Goal: Transaction & Acquisition: Purchase product/service

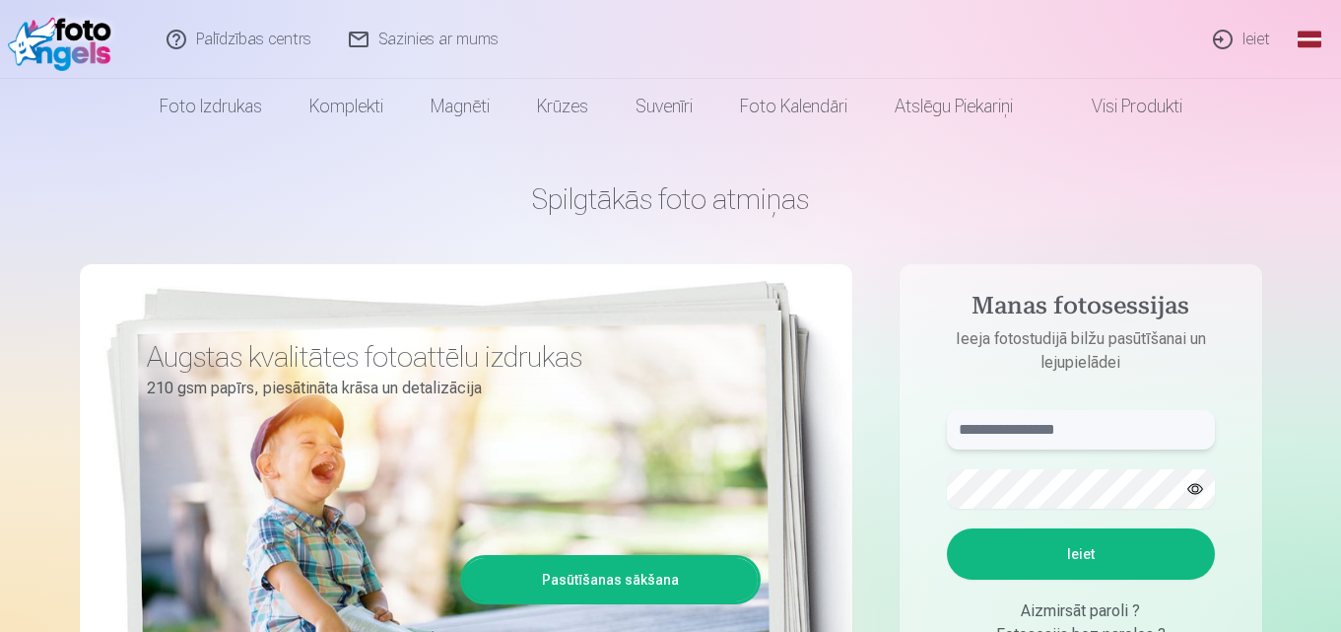
click at [1043, 421] on input "text" at bounding box center [1081, 429] width 268 height 39
type input "**********"
click at [1072, 534] on button "Ieiet" at bounding box center [1081, 553] width 268 height 51
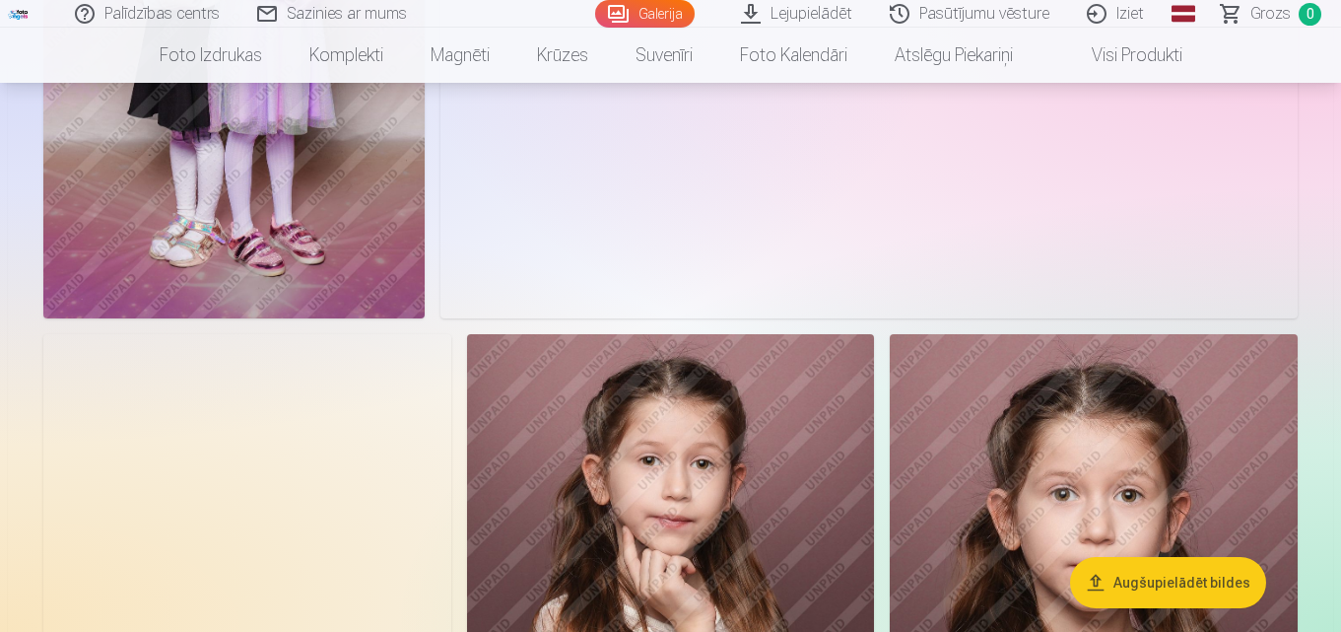
scroll to position [9657, 0]
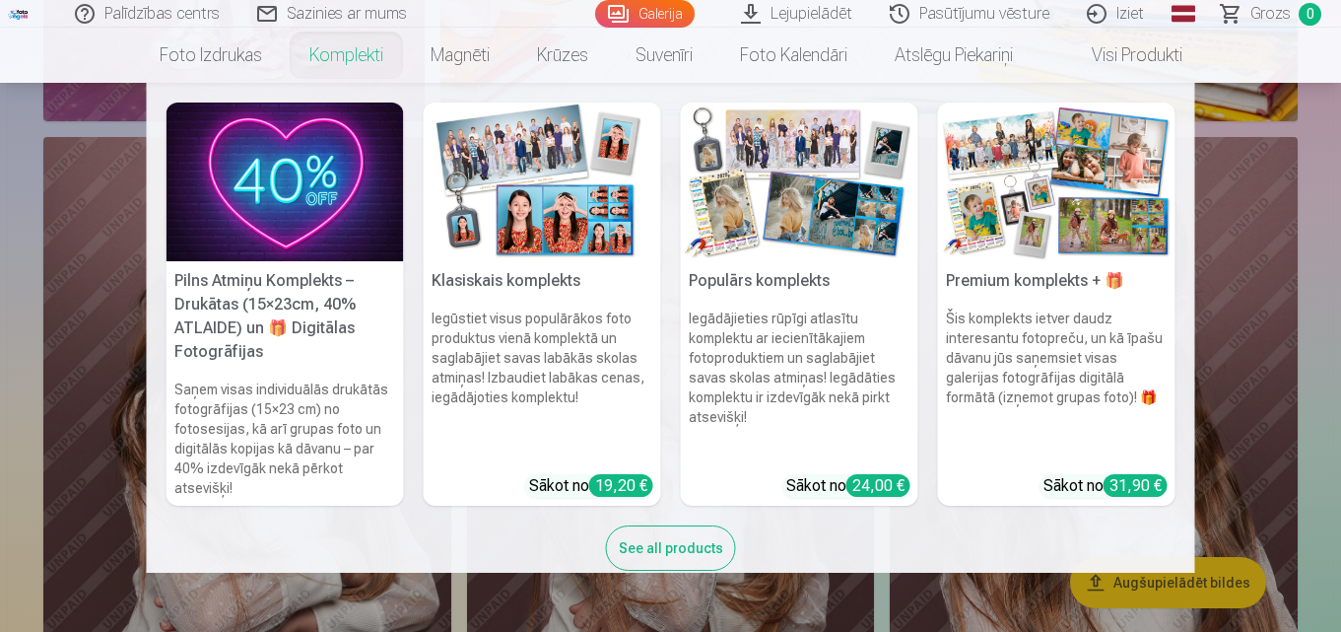
click at [350, 55] on link "Komplekti" at bounding box center [346, 55] width 121 height 55
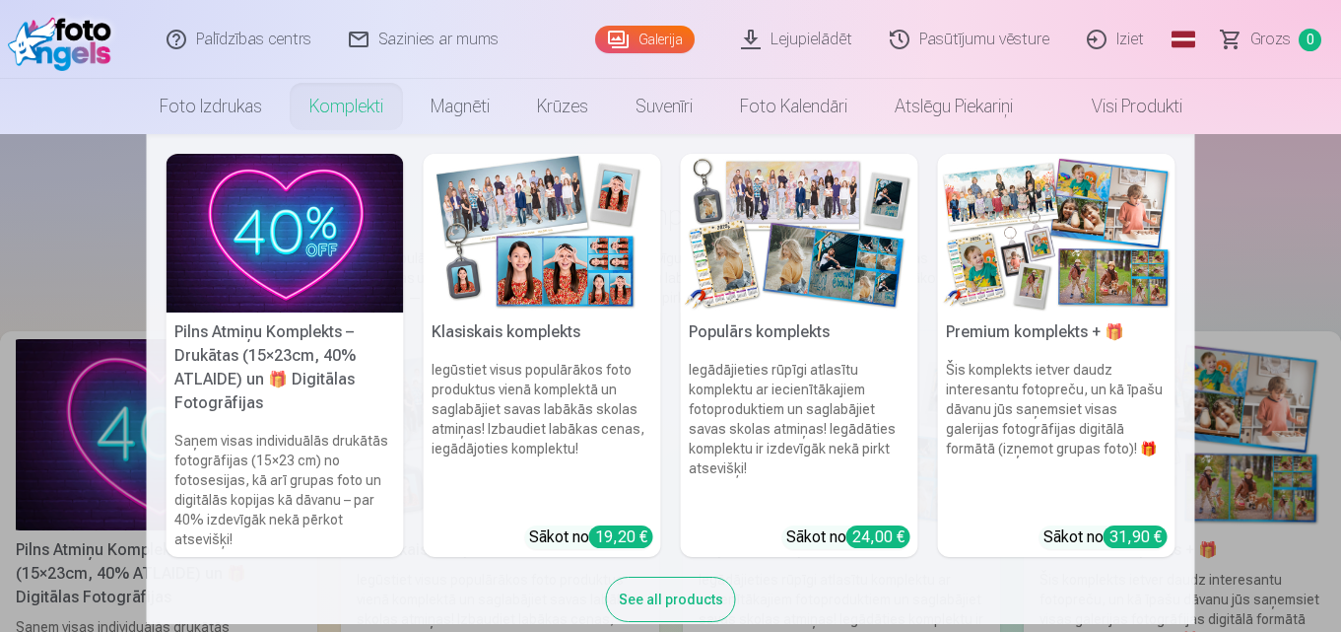
click at [555, 452] on h6 "Iegūstiet visus populārākos foto produktus vienā komplektā un saglabājiet savas…" at bounding box center [542, 435] width 237 height 166
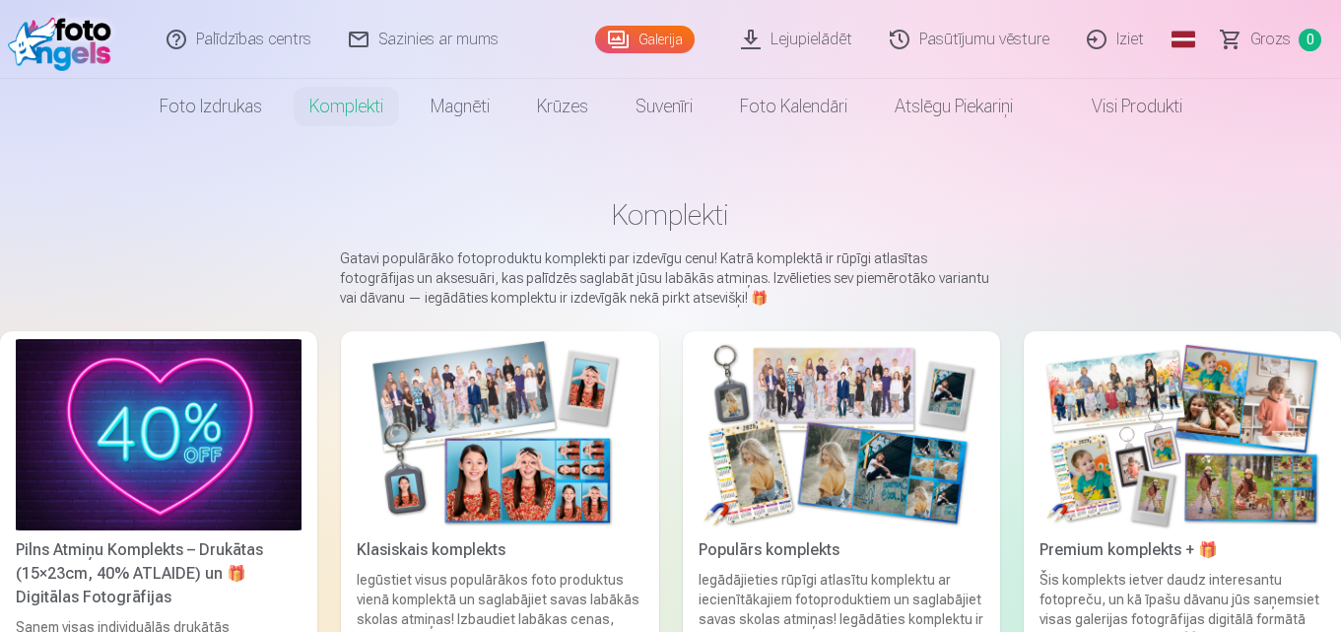
scroll to position [99, 0]
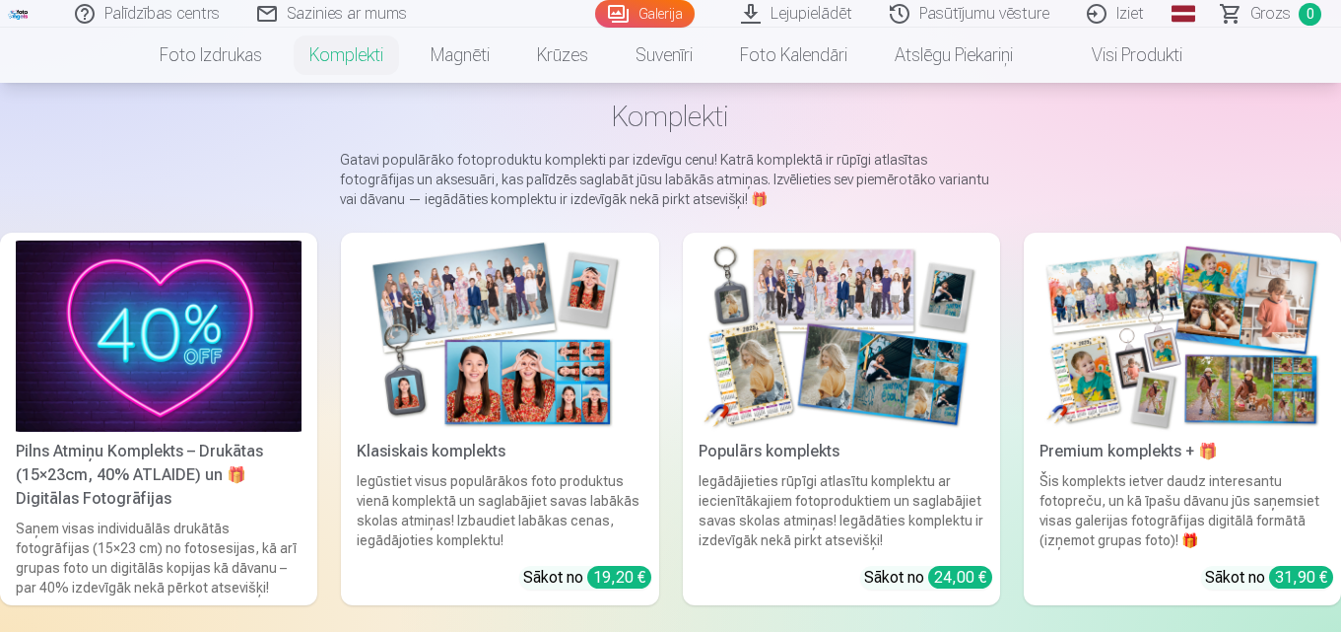
click at [837, 392] on img at bounding box center [842, 335] width 286 height 191
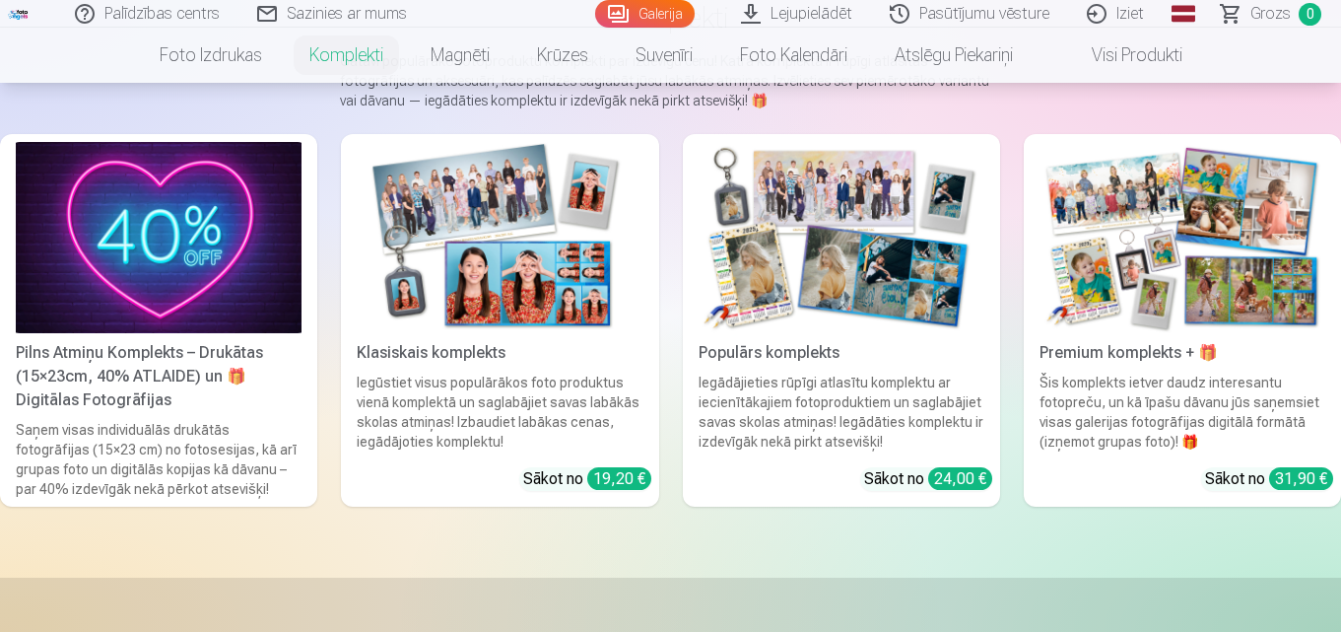
click at [609, 470] on div "19,20 €" at bounding box center [619, 478] width 64 height 23
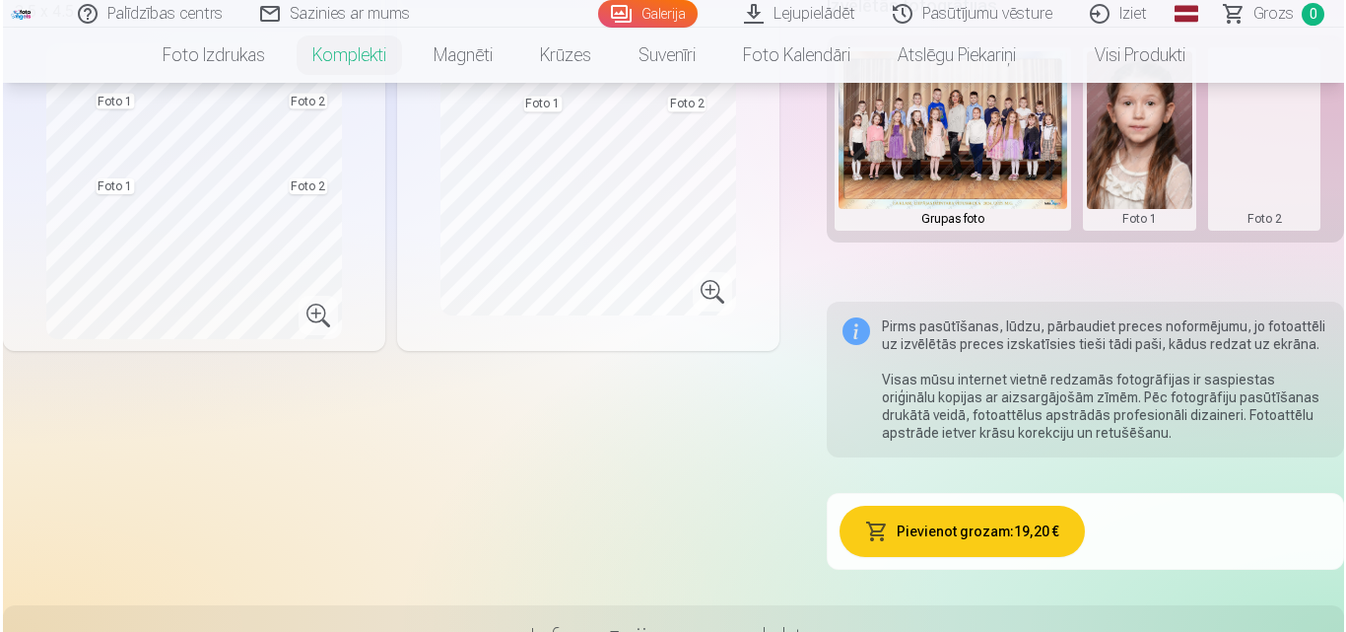
scroll to position [690, 0]
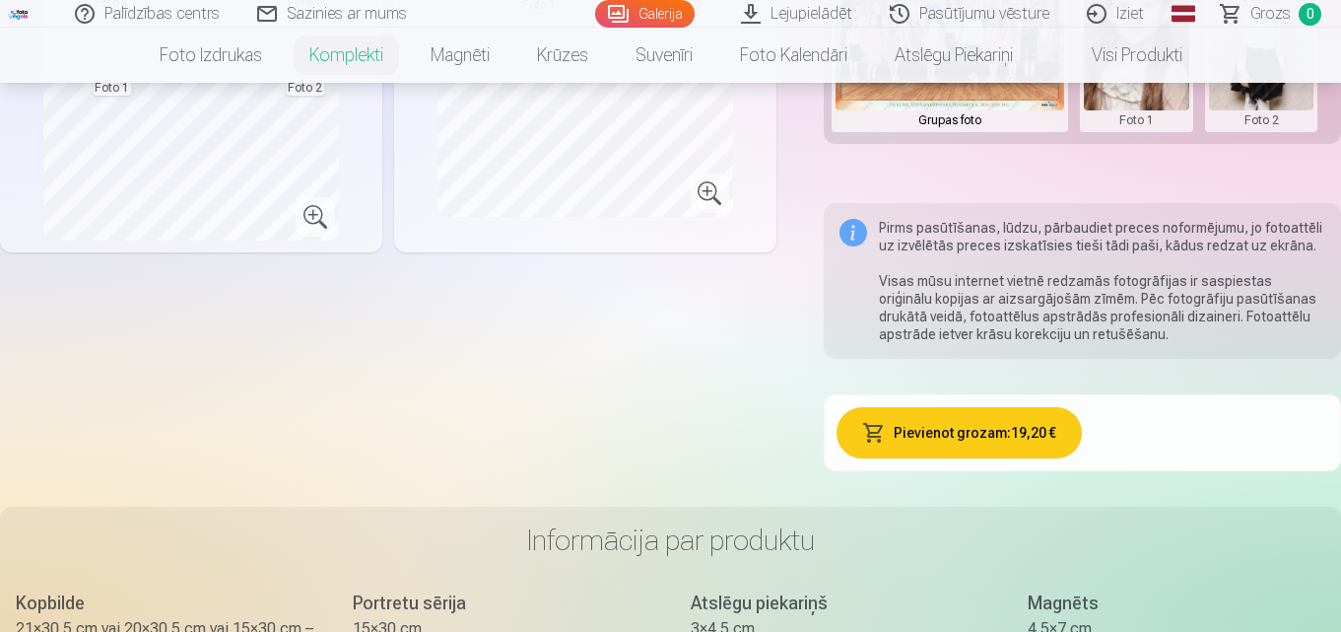
click at [1025, 426] on button "Pievienot grozam : 19,20 €" at bounding box center [960, 432] width 246 height 51
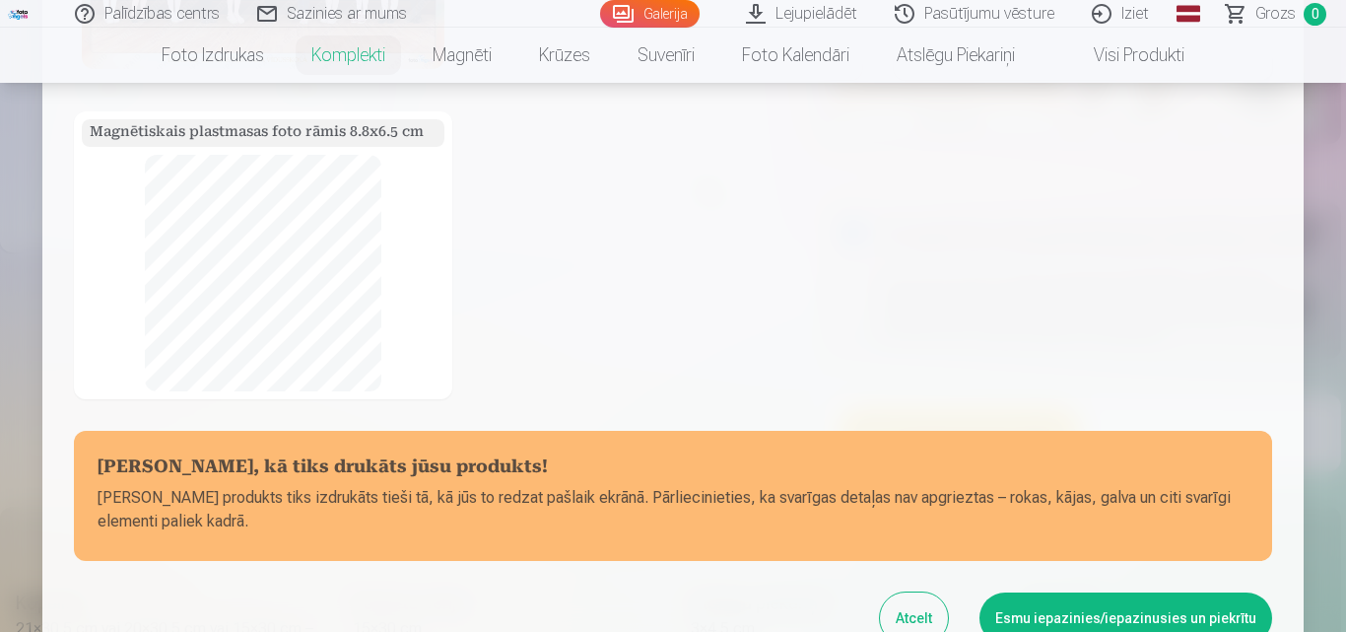
scroll to position [500, 0]
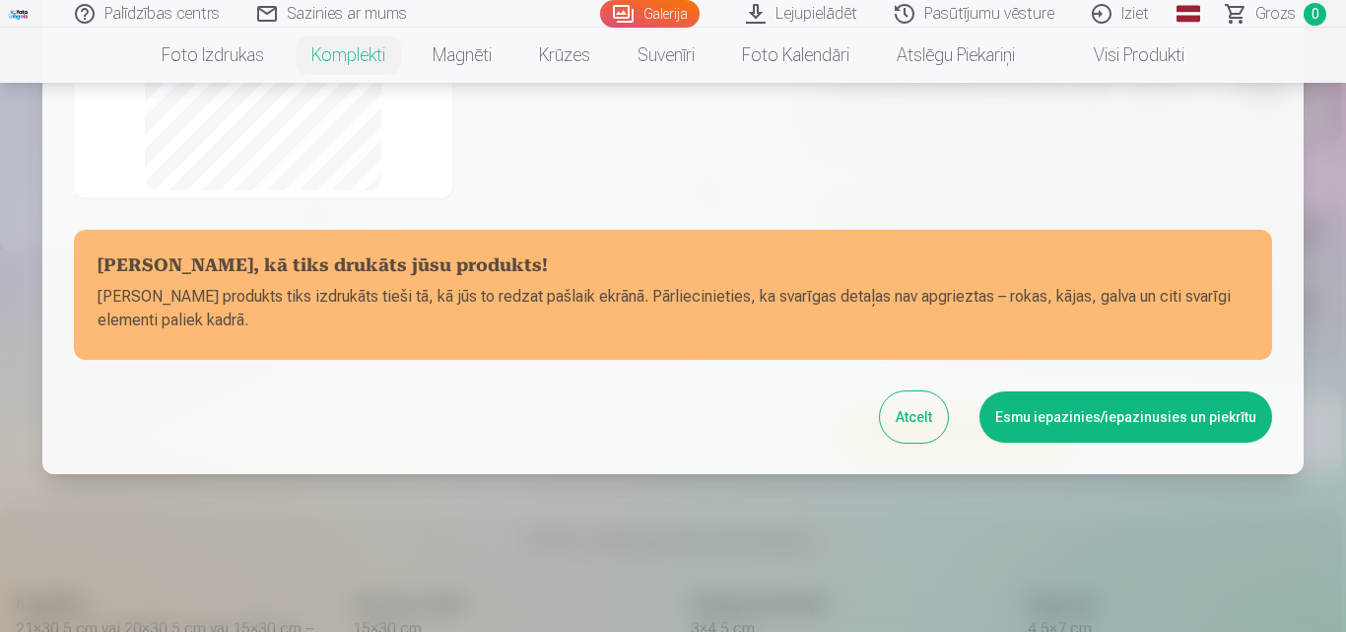
click at [1080, 430] on button "Esmu iepazinies/iepazinusies un piekrītu" at bounding box center [1125, 416] width 293 height 51
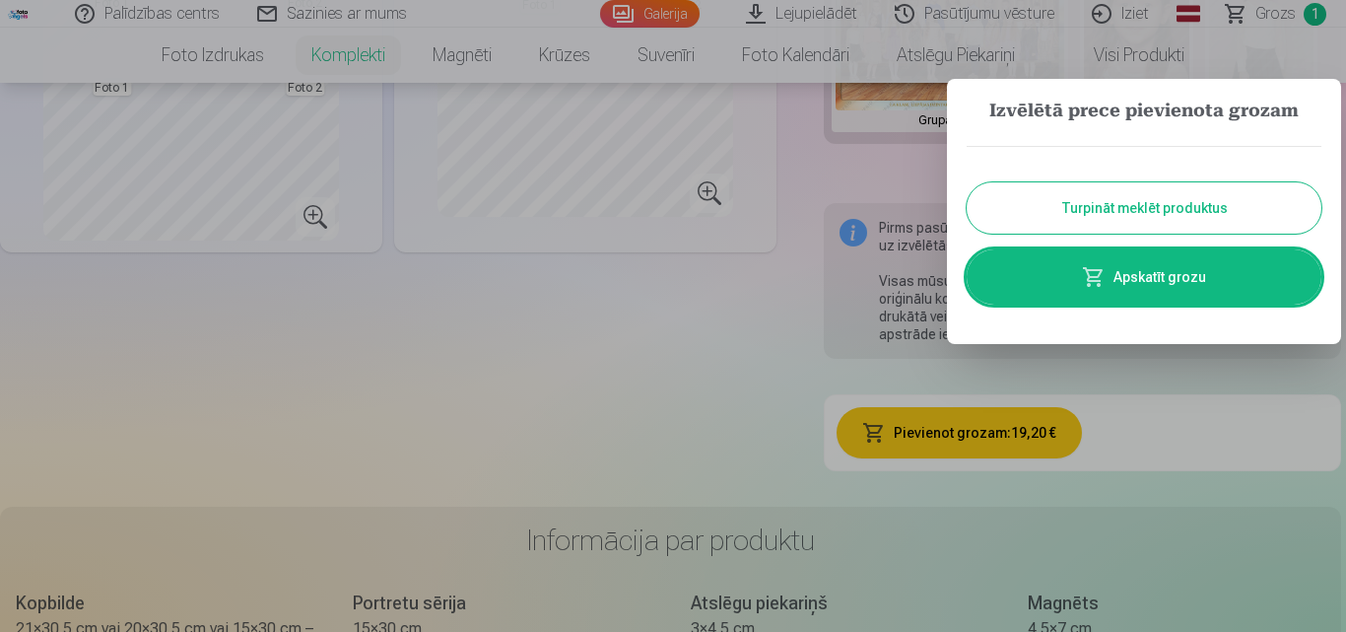
click at [1134, 286] on link "Apskatīt grozu" at bounding box center [1144, 276] width 355 height 55
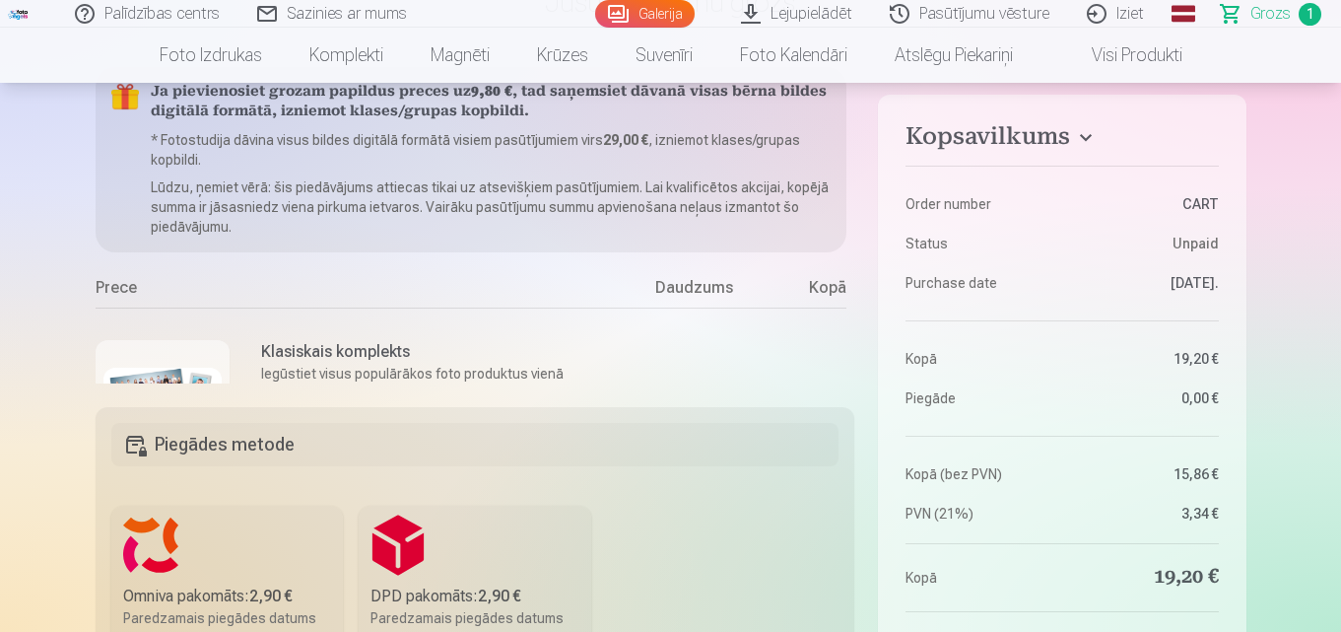
scroll to position [296, 0]
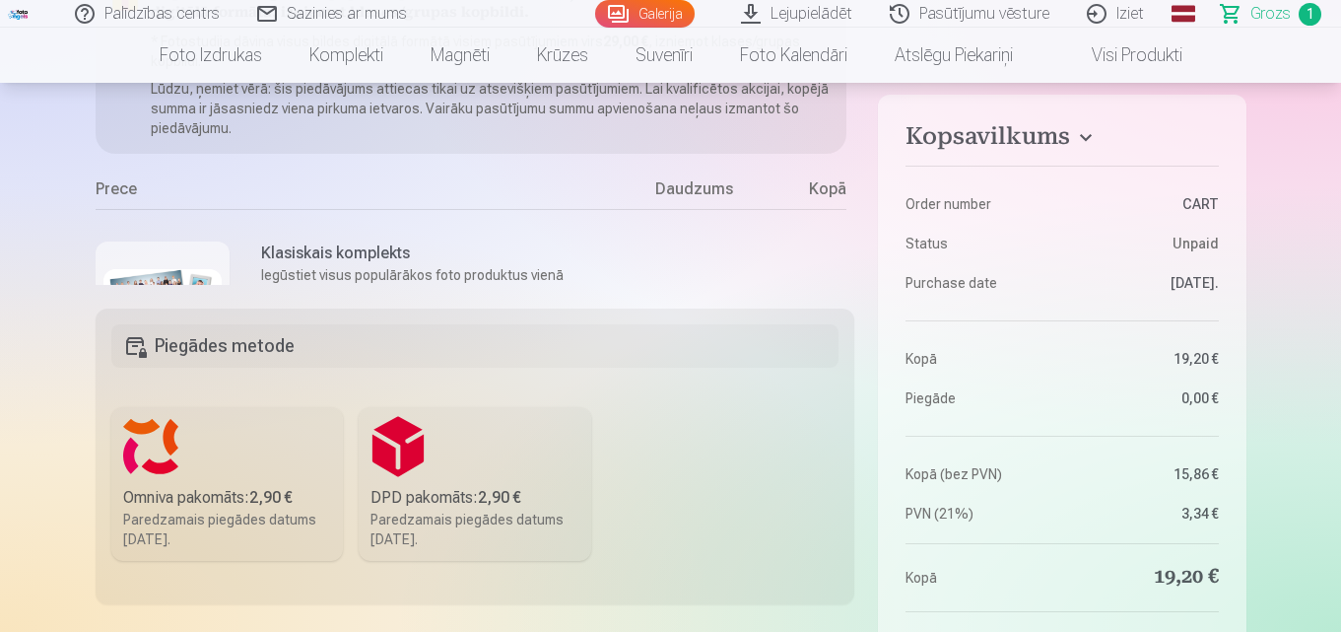
click at [279, 526] on div "Paredzamais piegādes datums 20.09.2025." at bounding box center [227, 528] width 209 height 39
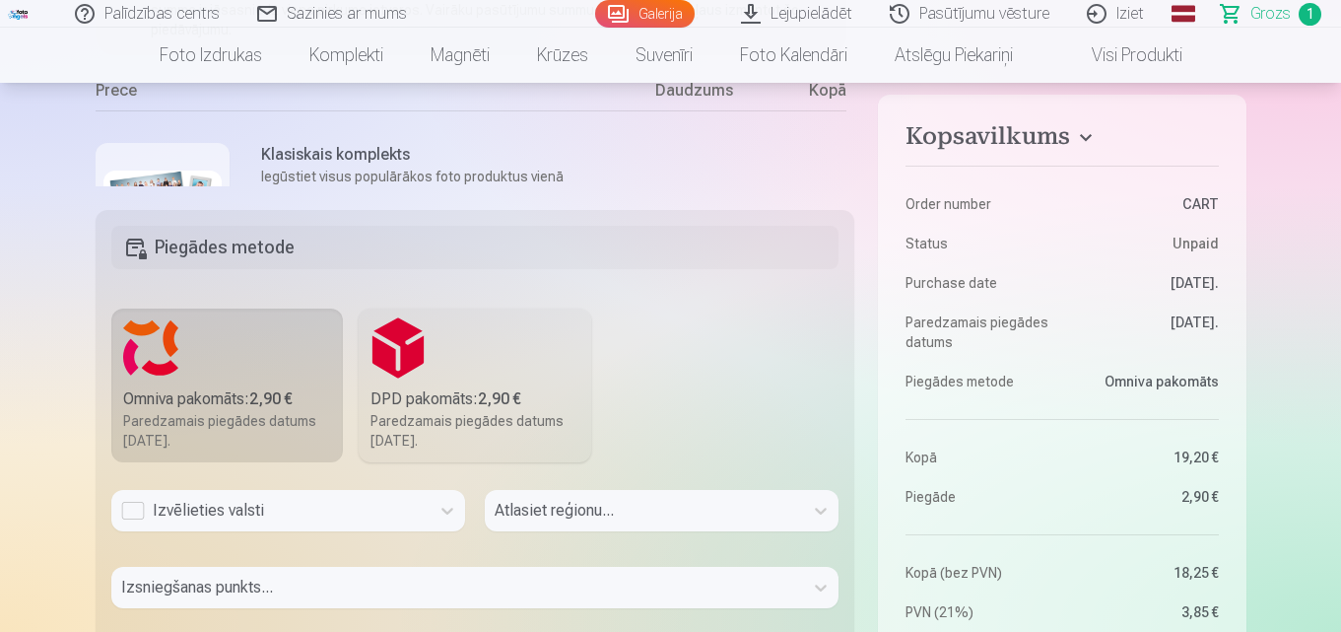
scroll to position [493, 0]
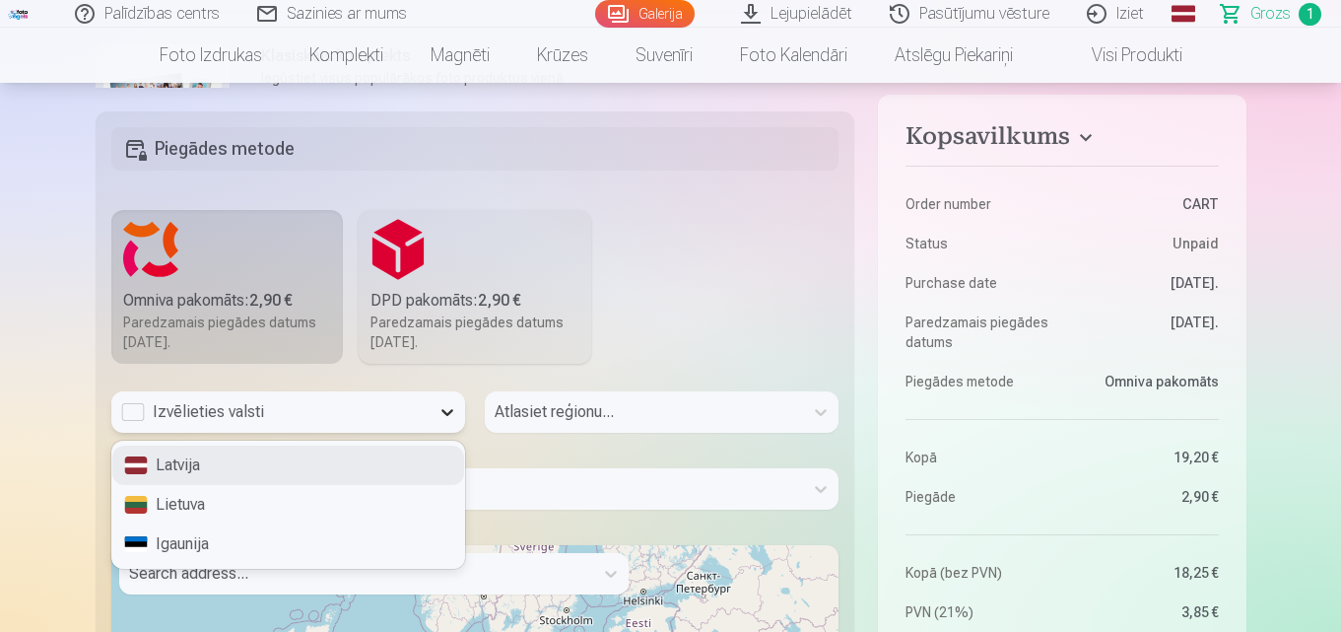
click at [444, 416] on icon at bounding box center [448, 412] width 20 height 20
click at [338, 459] on div "Latvija" at bounding box center [288, 464] width 352 height 39
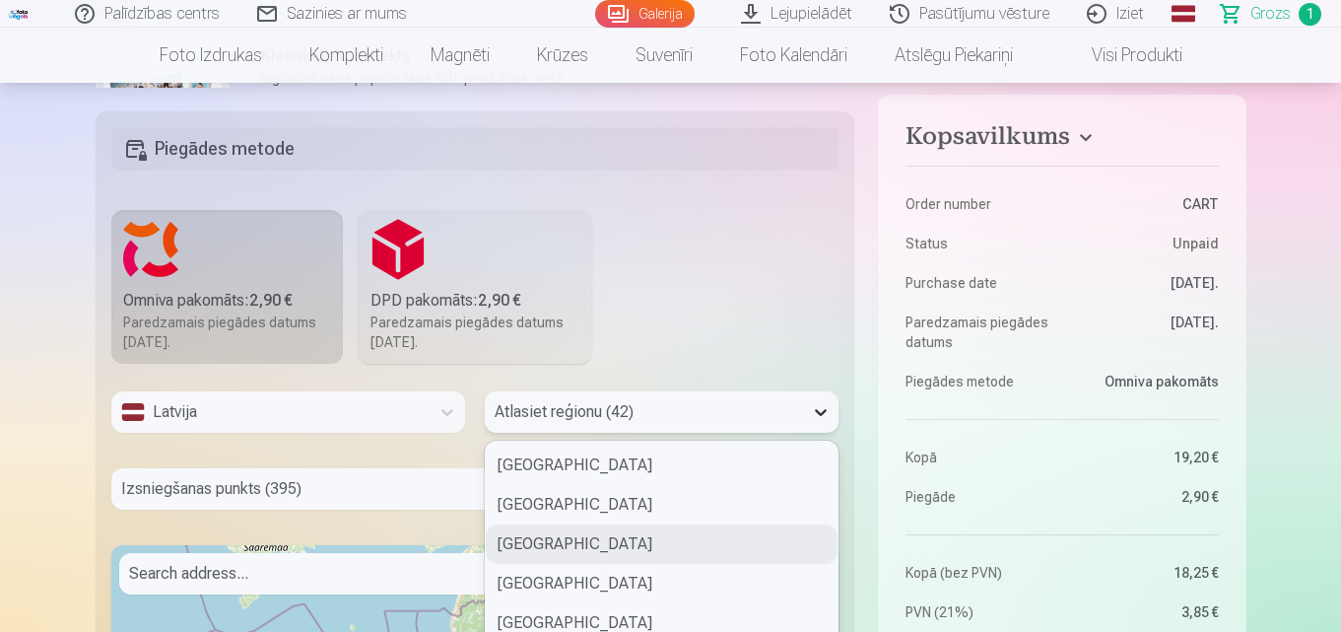
click at [804, 416] on div "42 results available. Use Up and Down to choose options, press Enter to select …" at bounding box center [662, 411] width 354 height 41
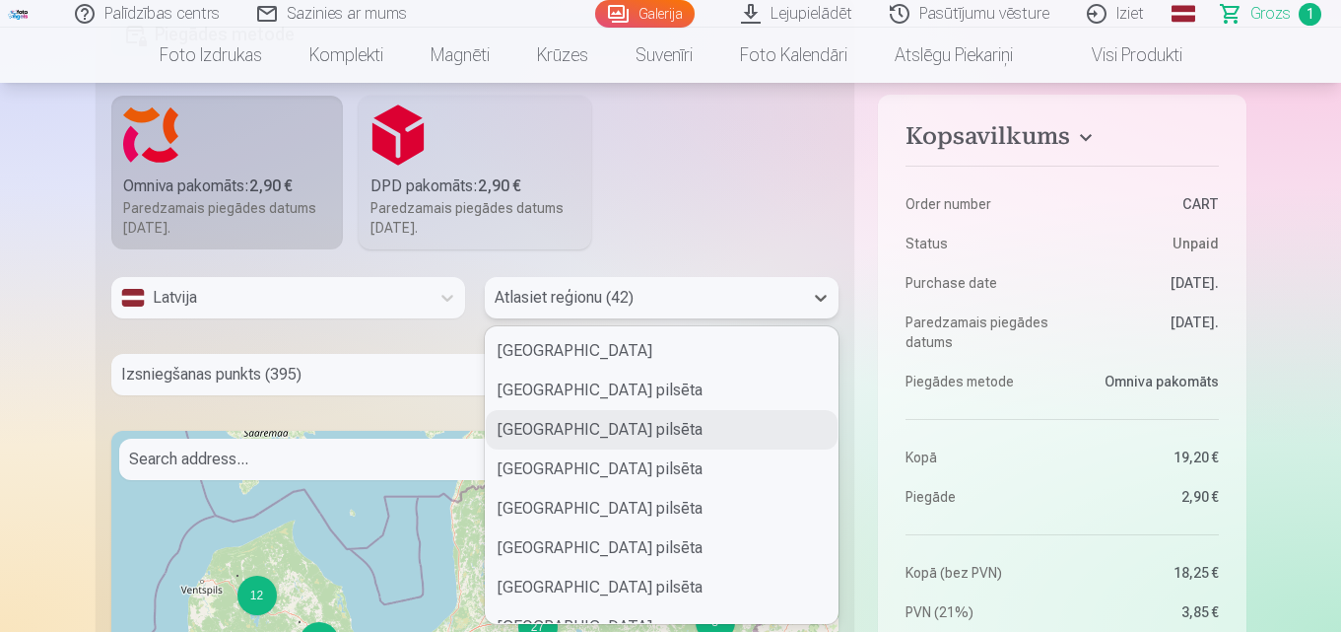
scroll to position [296, 0]
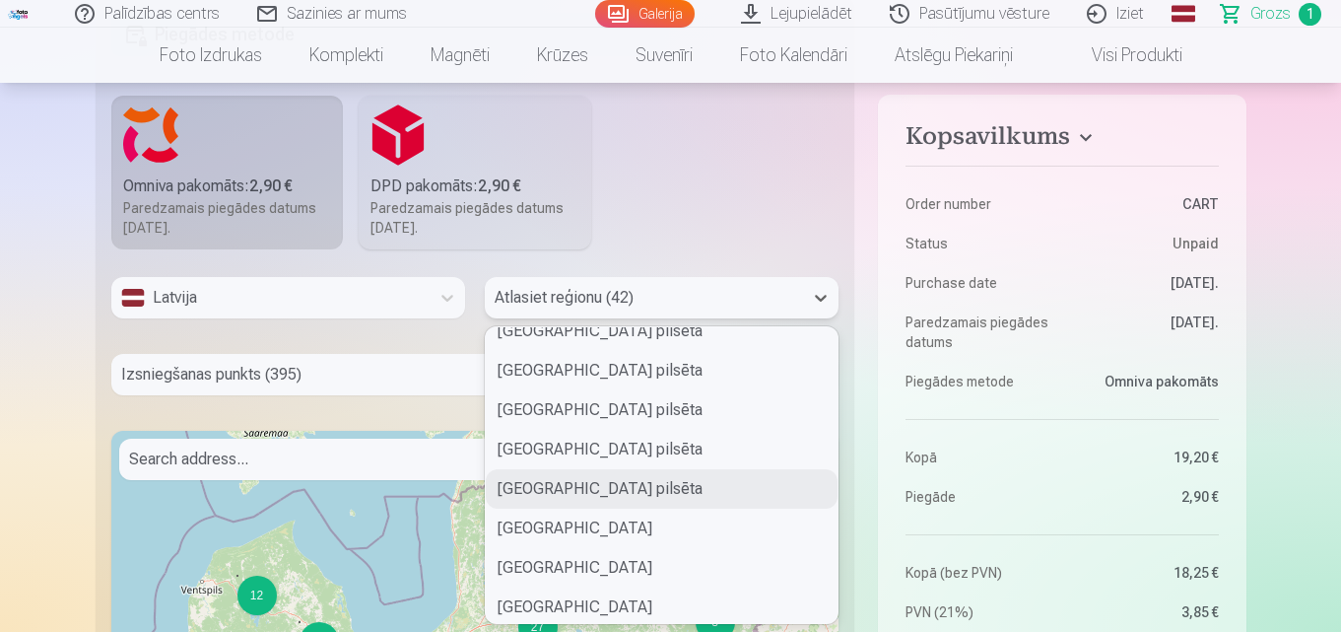
click at [653, 480] on div "Liepājas pilsēta" at bounding box center [662, 488] width 352 height 39
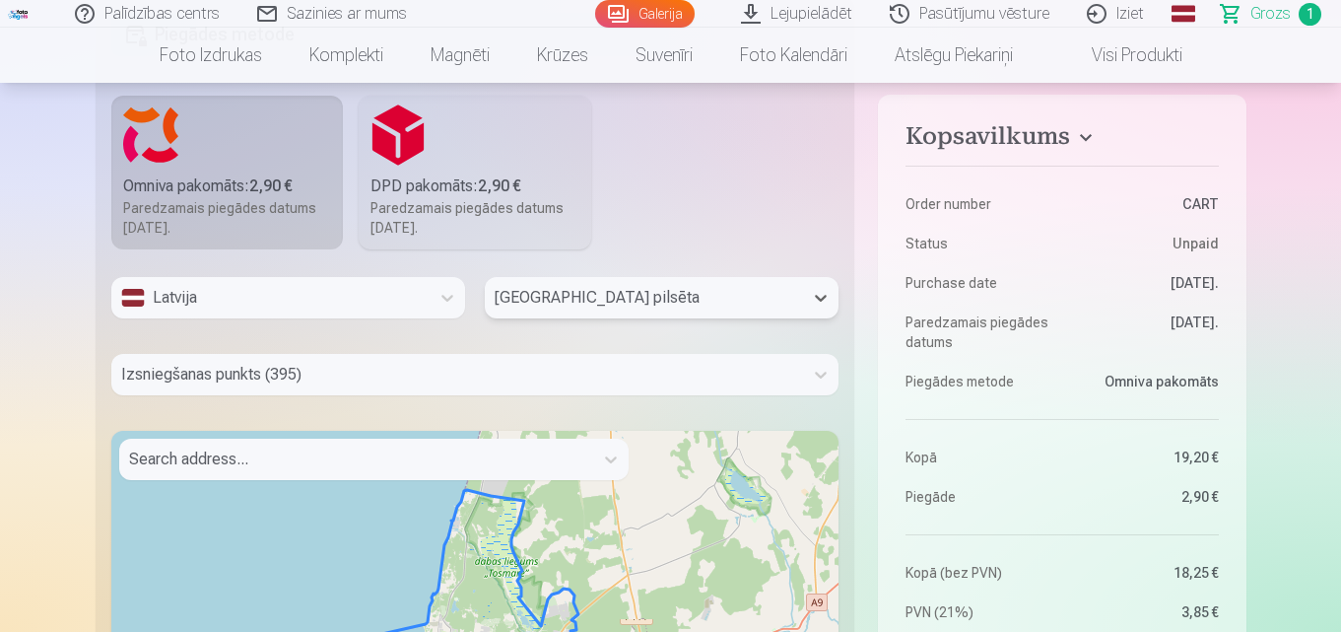
click at [438, 377] on div "Izsniegšanas punkts (395)" at bounding box center [475, 374] width 728 height 41
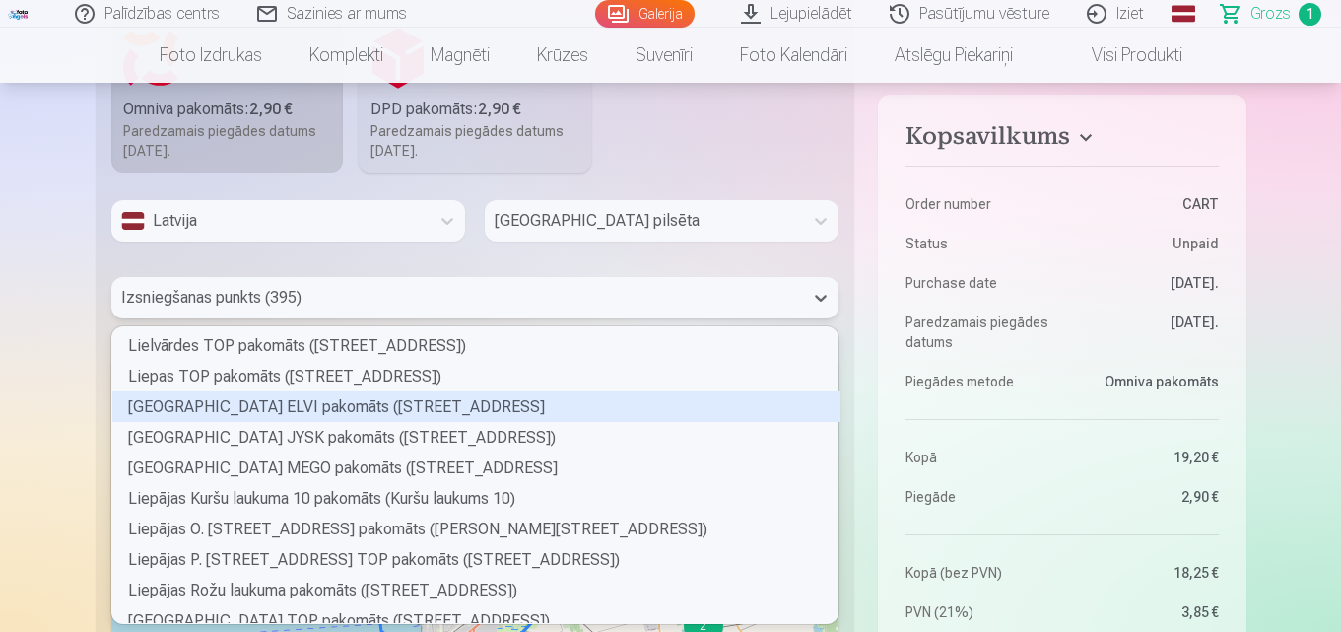
scroll to position [3547, 0]
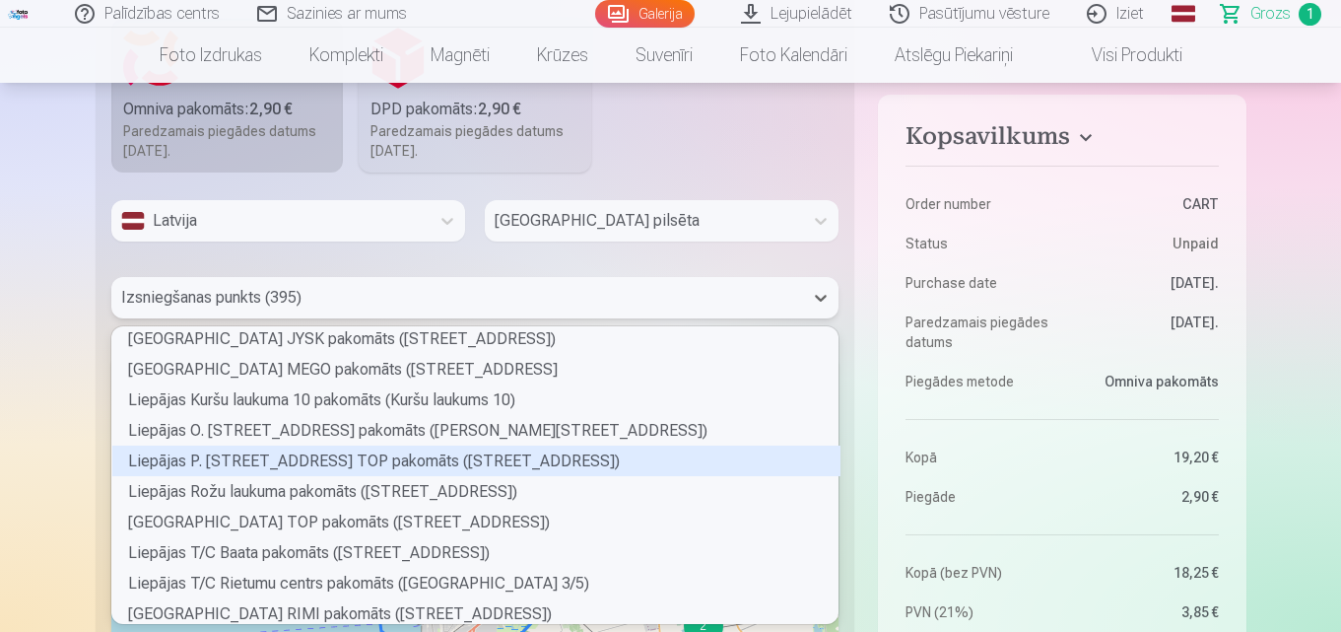
click at [358, 460] on div "Liepājas P. Brieža ielas 14 TOP pakomāts (Pulkveža Brieža iela 14)" at bounding box center [476, 460] width 728 height 31
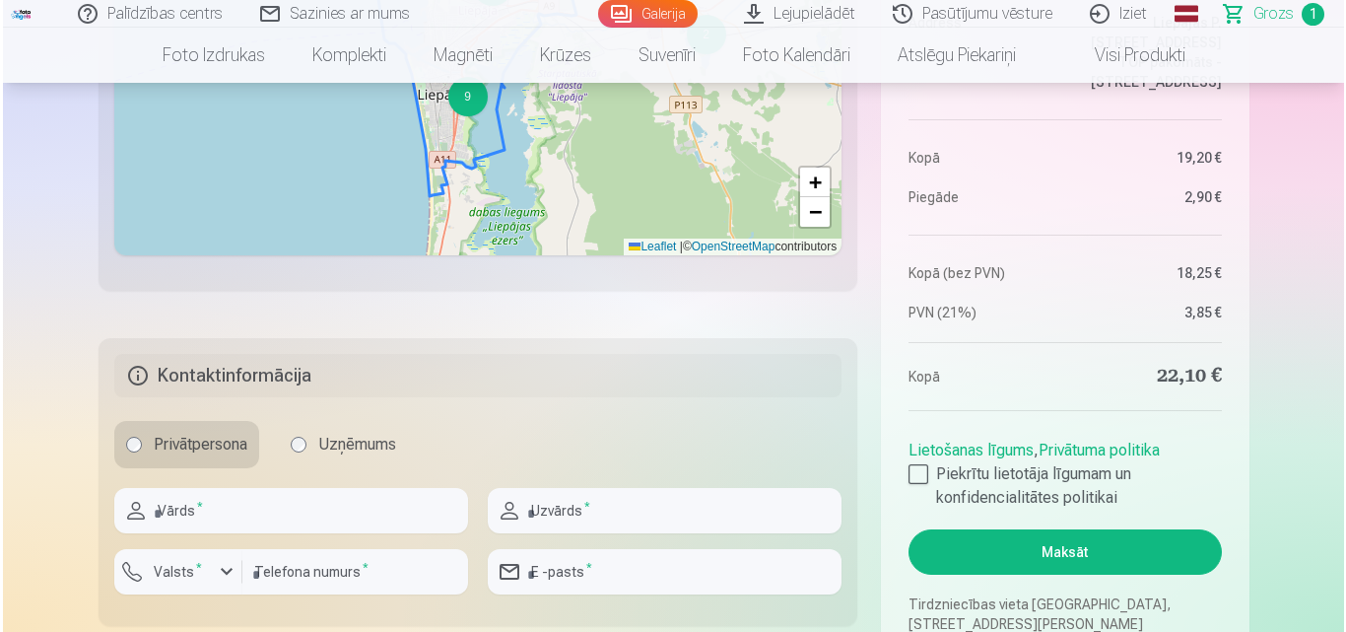
scroll to position [1374, 0]
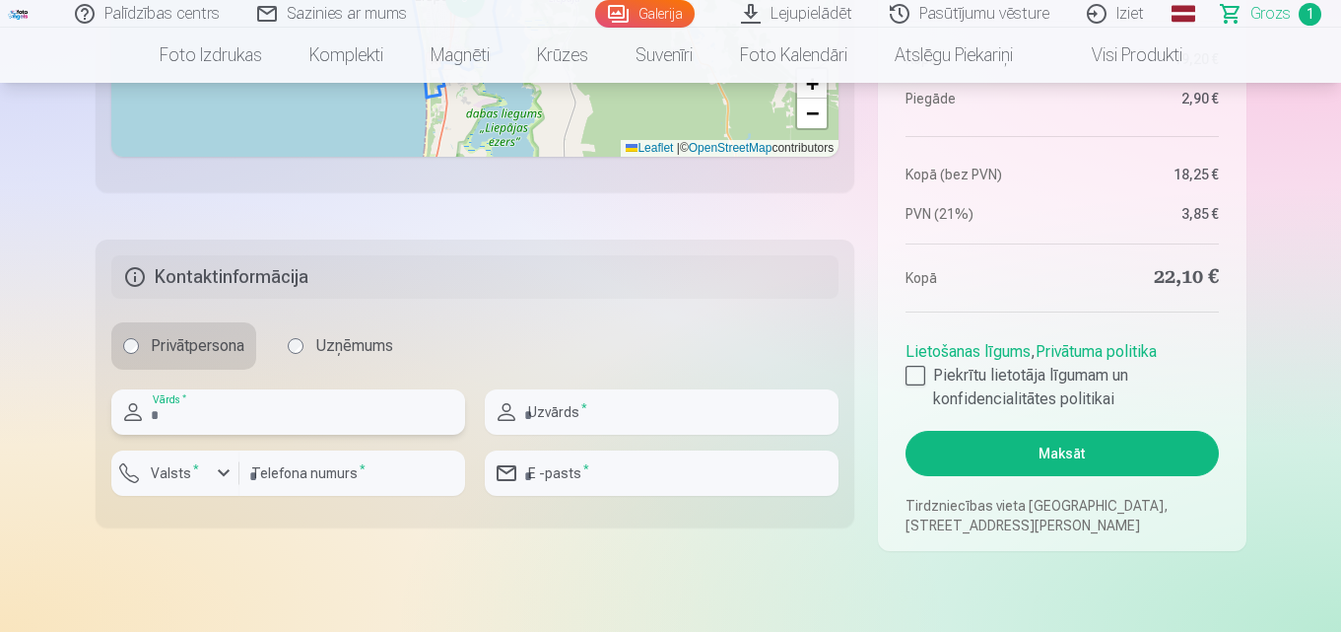
click at [259, 409] on input "text" at bounding box center [288, 411] width 354 height 45
type input "*"
type input "******"
click at [554, 425] on input "text" at bounding box center [662, 411] width 354 height 45
type input "********"
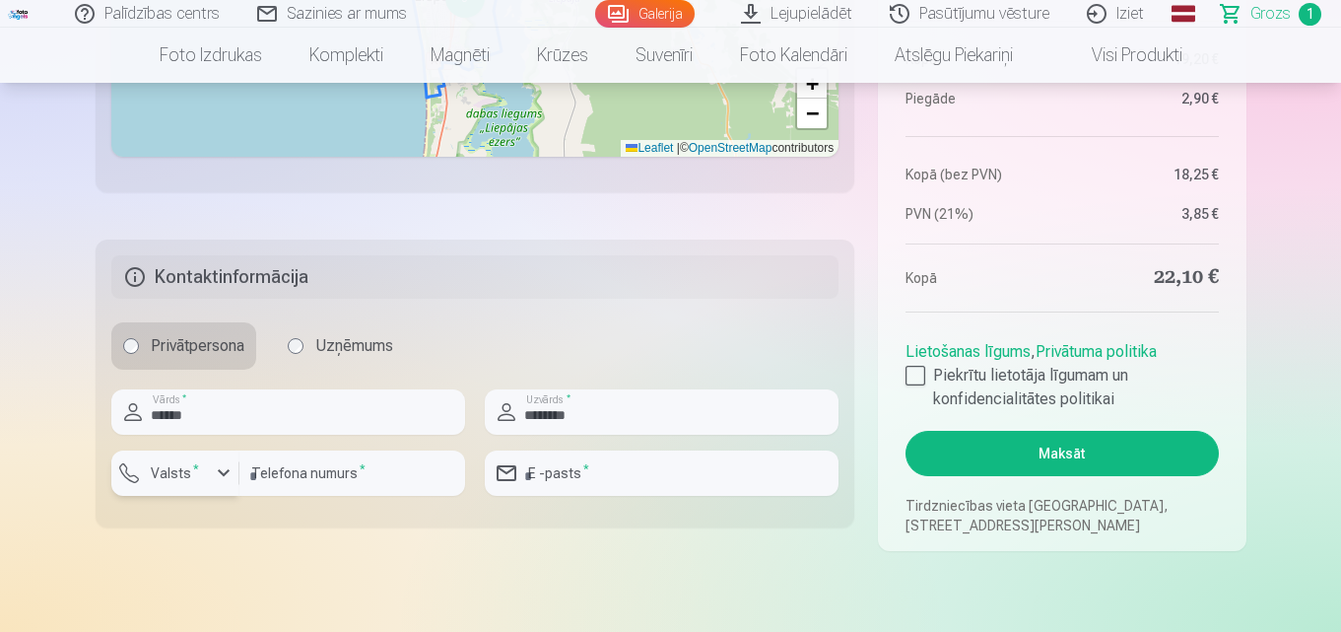
click at [222, 476] on div "button" at bounding box center [224, 473] width 24 height 24
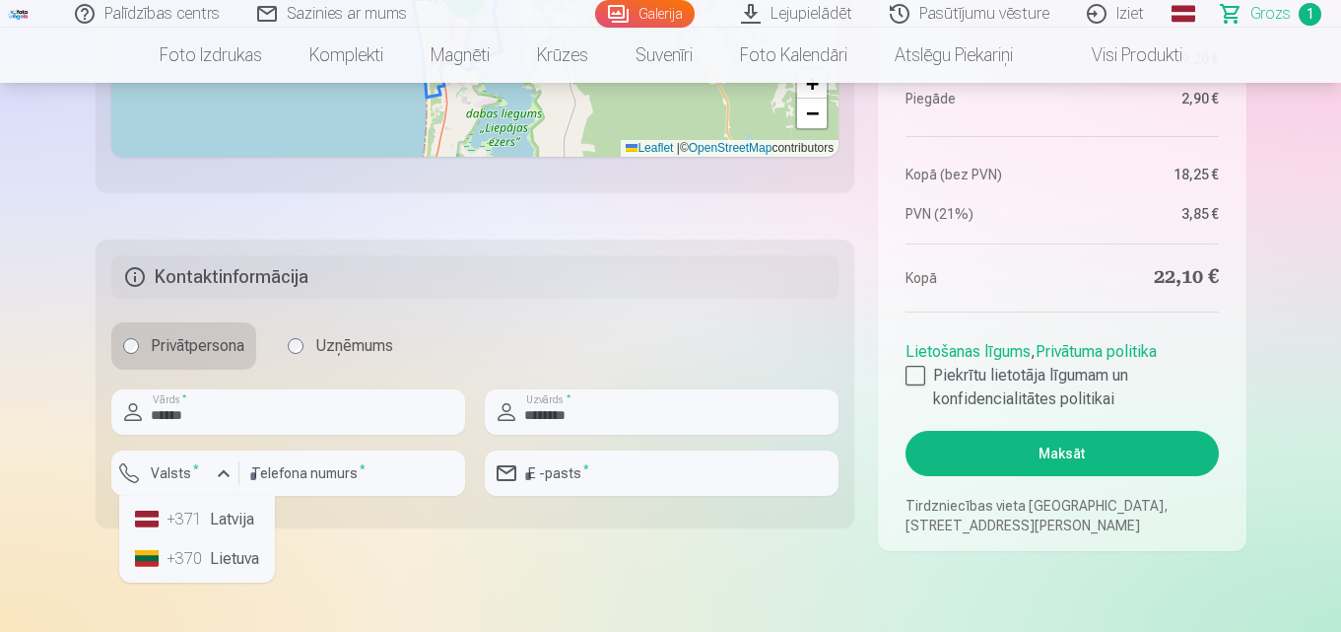
click at [225, 526] on li "+371 Latvija" at bounding box center [197, 519] width 140 height 39
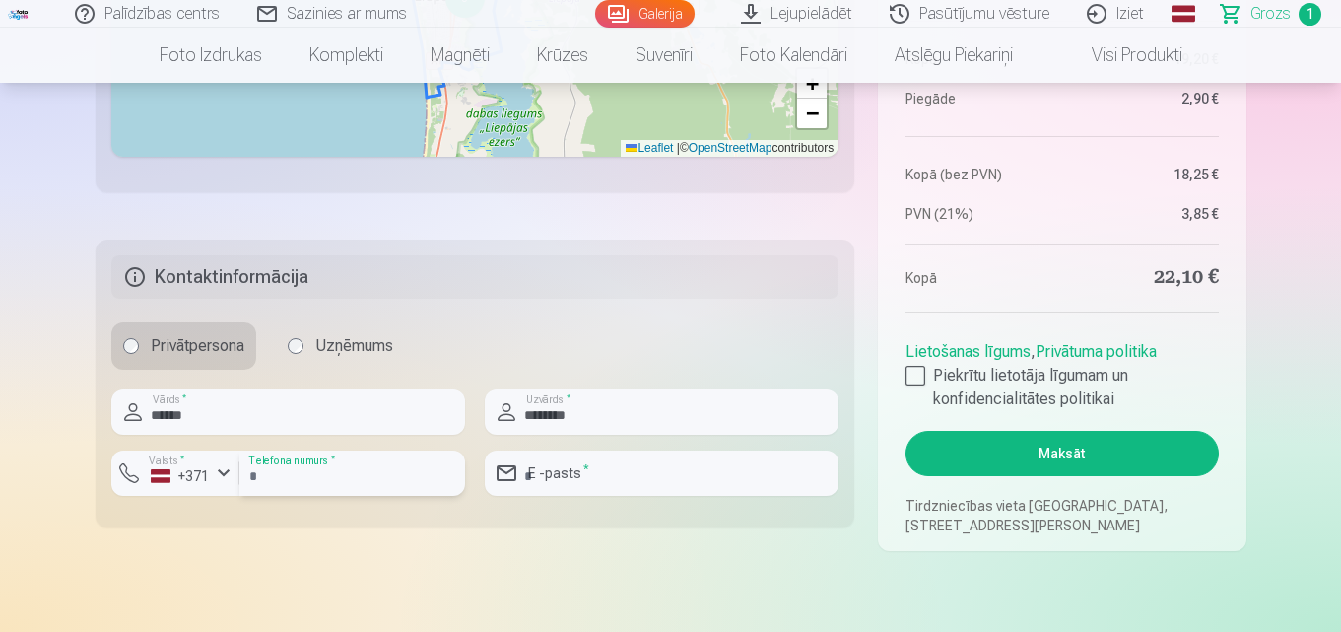
click at [332, 477] on input "number" at bounding box center [352, 472] width 226 height 45
type input "********"
click at [613, 481] on input "email" at bounding box center [662, 472] width 354 height 45
type input "**********"
click at [905, 373] on aside "Kopsavilkums Order number CART Status Unpaid Purchase date 6.09.2025. Paredzama…" at bounding box center [1062, 74] width 368 height 953
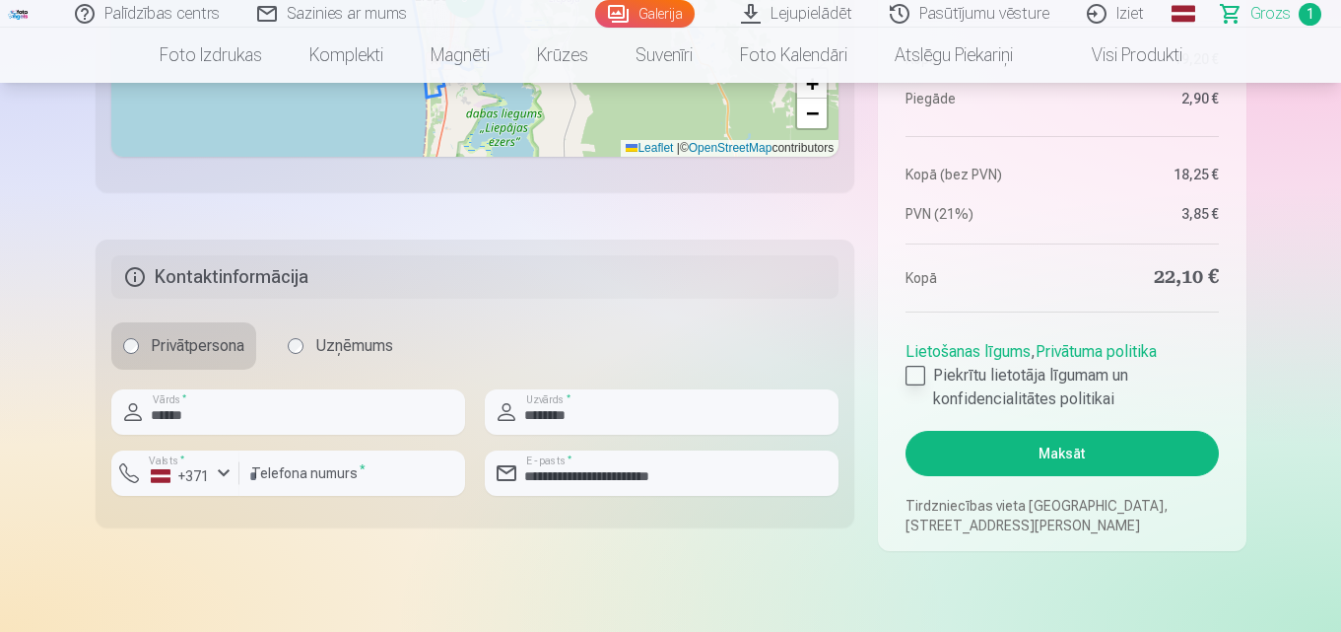
click at [916, 373] on div at bounding box center [916, 376] width 20 height 20
click at [978, 444] on button "Maksāt" at bounding box center [1062, 453] width 312 height 45
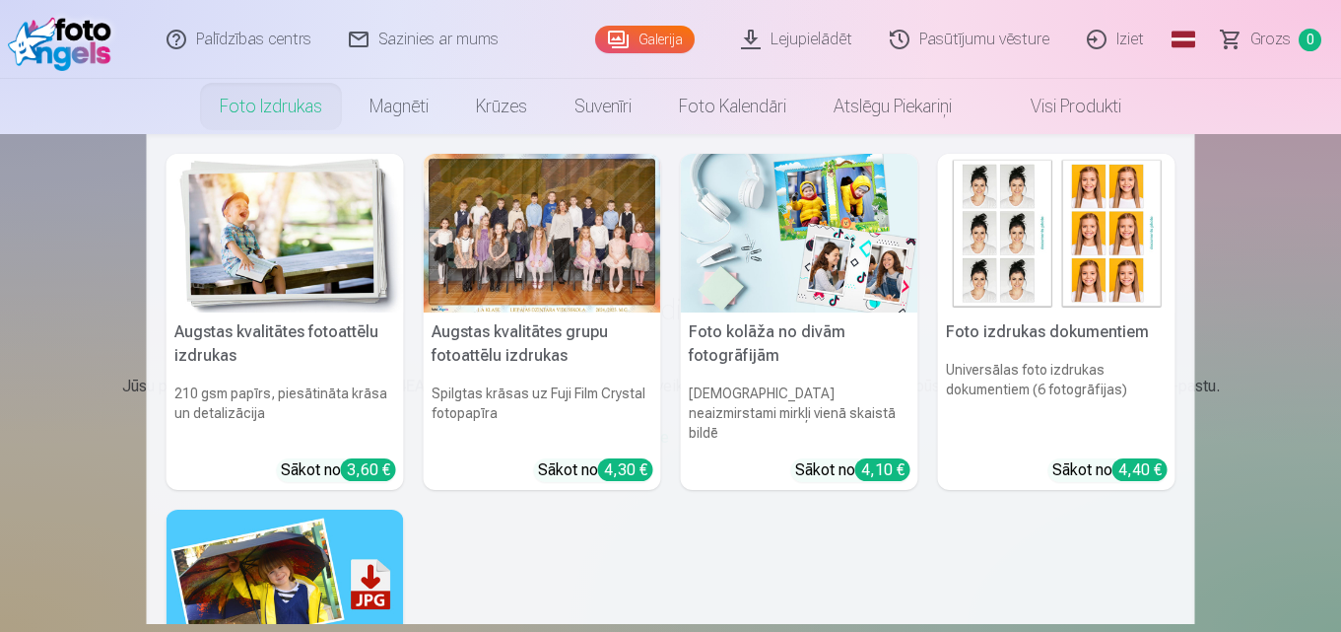
click at [237, 106] on link "Foto izdrukas" at bounding box center [271, 106] width 150 height 55
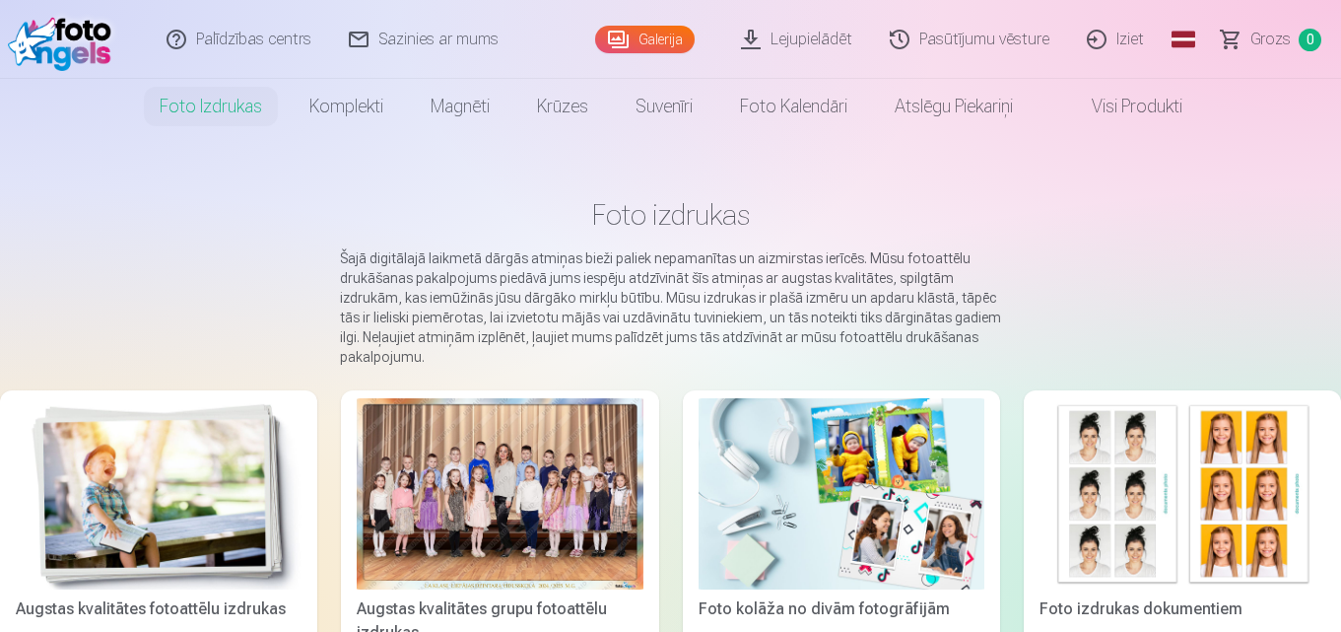
scroll to position [99, 0]
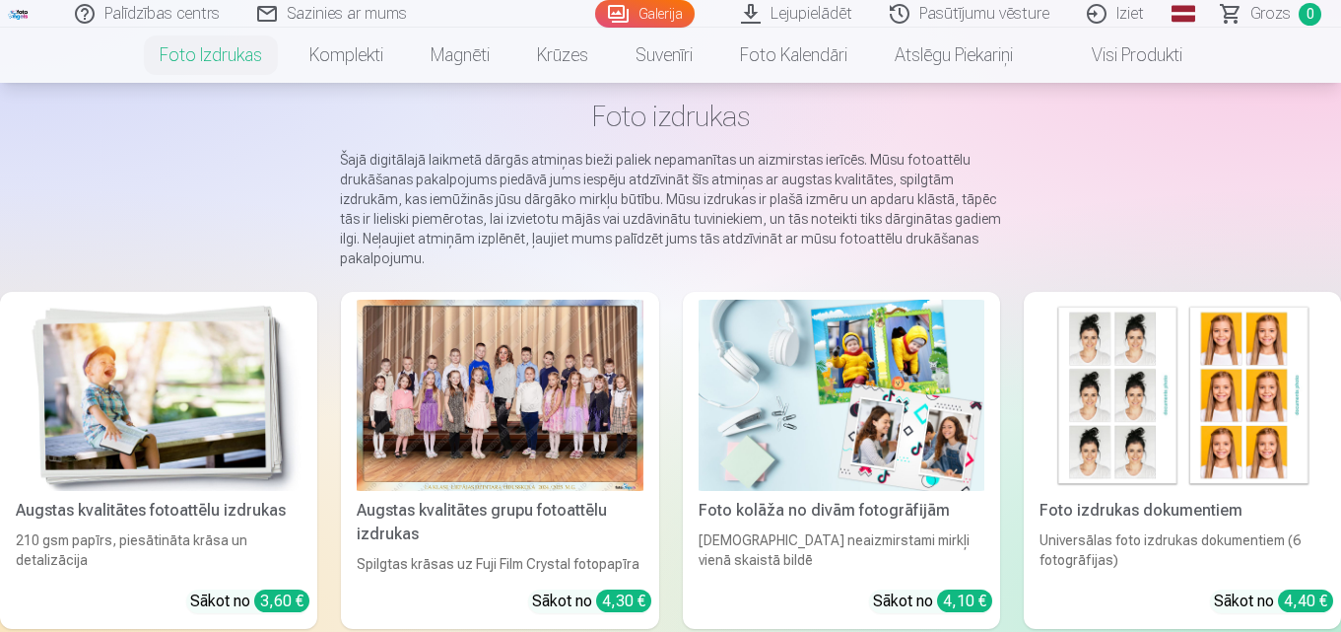
click at [1120, 12] on link "Iziet" at bounding box center [1116, 14] width 95 height 28
